Goal: Information Seeking & Learning: Learn about a topic

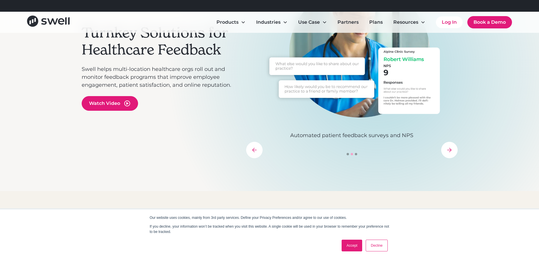
scroll to position [92, 0]
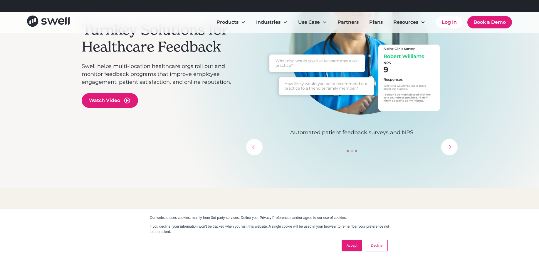
click at [349, 243] on link "Accept" at bounding box center [351, 246] width 21 height 12
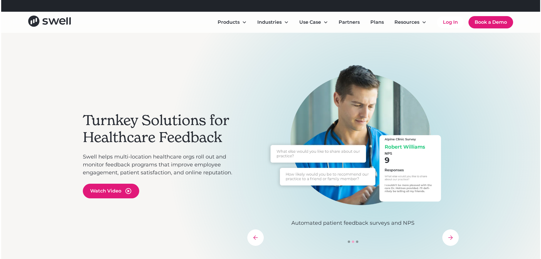
scroll to position [0, 0]
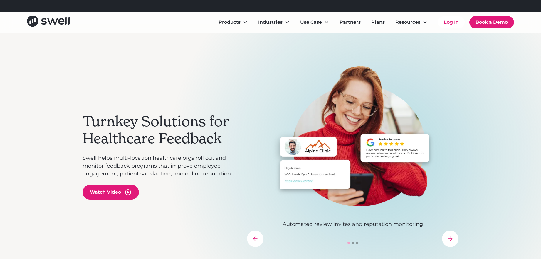
drag, startPoint x: 489, startPoint y: 95, endPoint x: 490, endPoint y: 108, distance: 12.6
click at [490, 108] on div "Turnkey Solutions for Healthcare Feedback Swell helps multi-location healthcare…" at bounding box center [270, 156] width 541 height 247
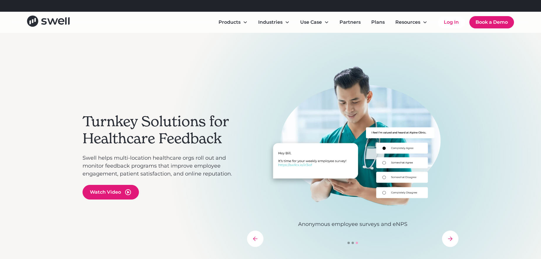
click at [255, 242] on div "previous slide" at bounding box center [255, 239] width 16 height 16
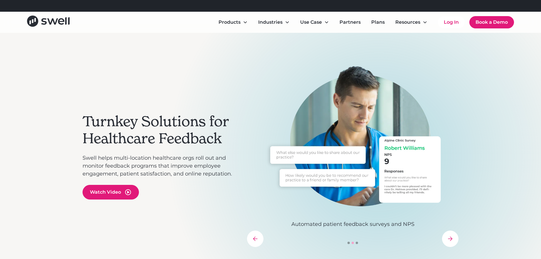
click at [255, 242] on div "previous slide" at bounding box center [255, 239] width 16 height 16
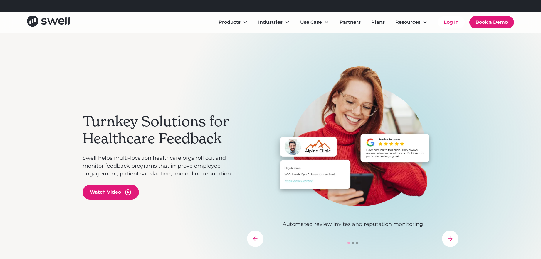
click at [255, 242] on div "previous slide" at bounding box center [255, 239] width 16 height 16
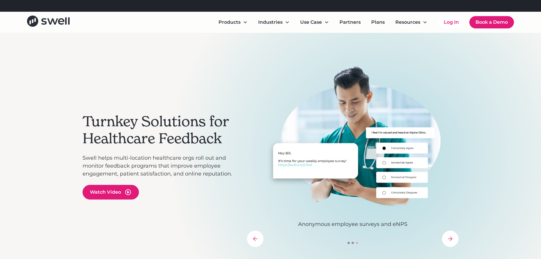
click at [255, 242] on div "previous slide" at bounding box center [255, 239] width 16 height 16
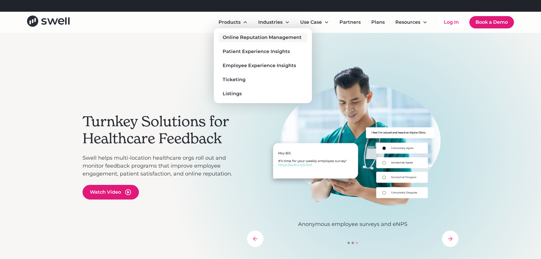
click at [240, 37] on div "Online Reputation Management" at bounding box center [261, 37] width 79 height 7
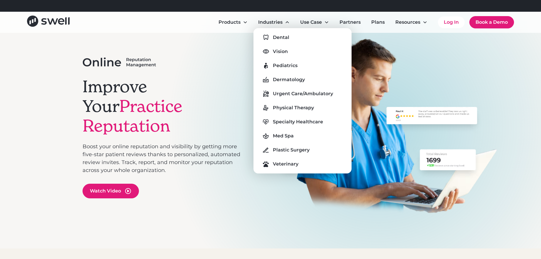
scroll to position [28, 0]
